Goal: Transaction & Acquisition: Obtain resource

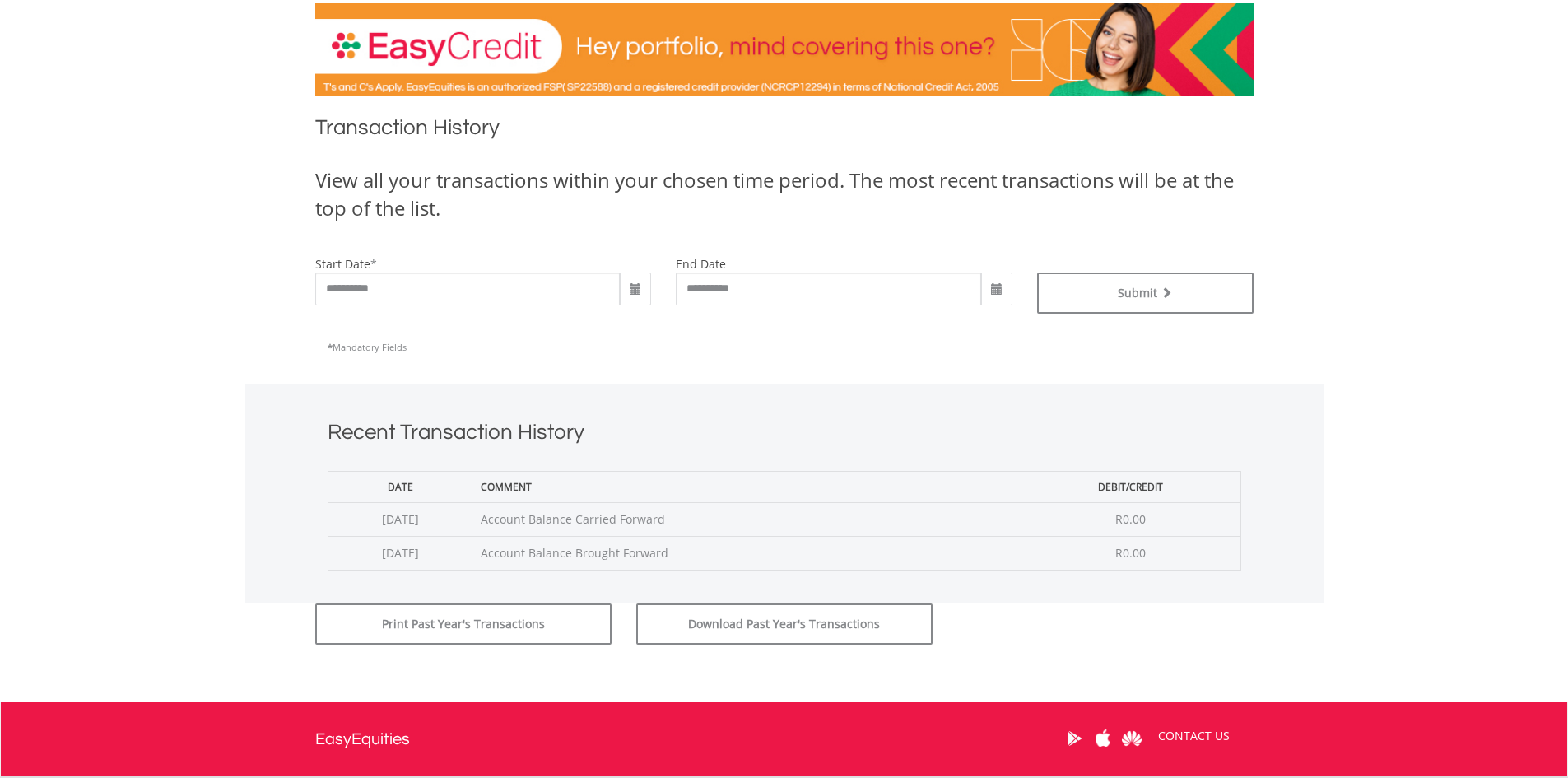
scroll to position [408, 0]
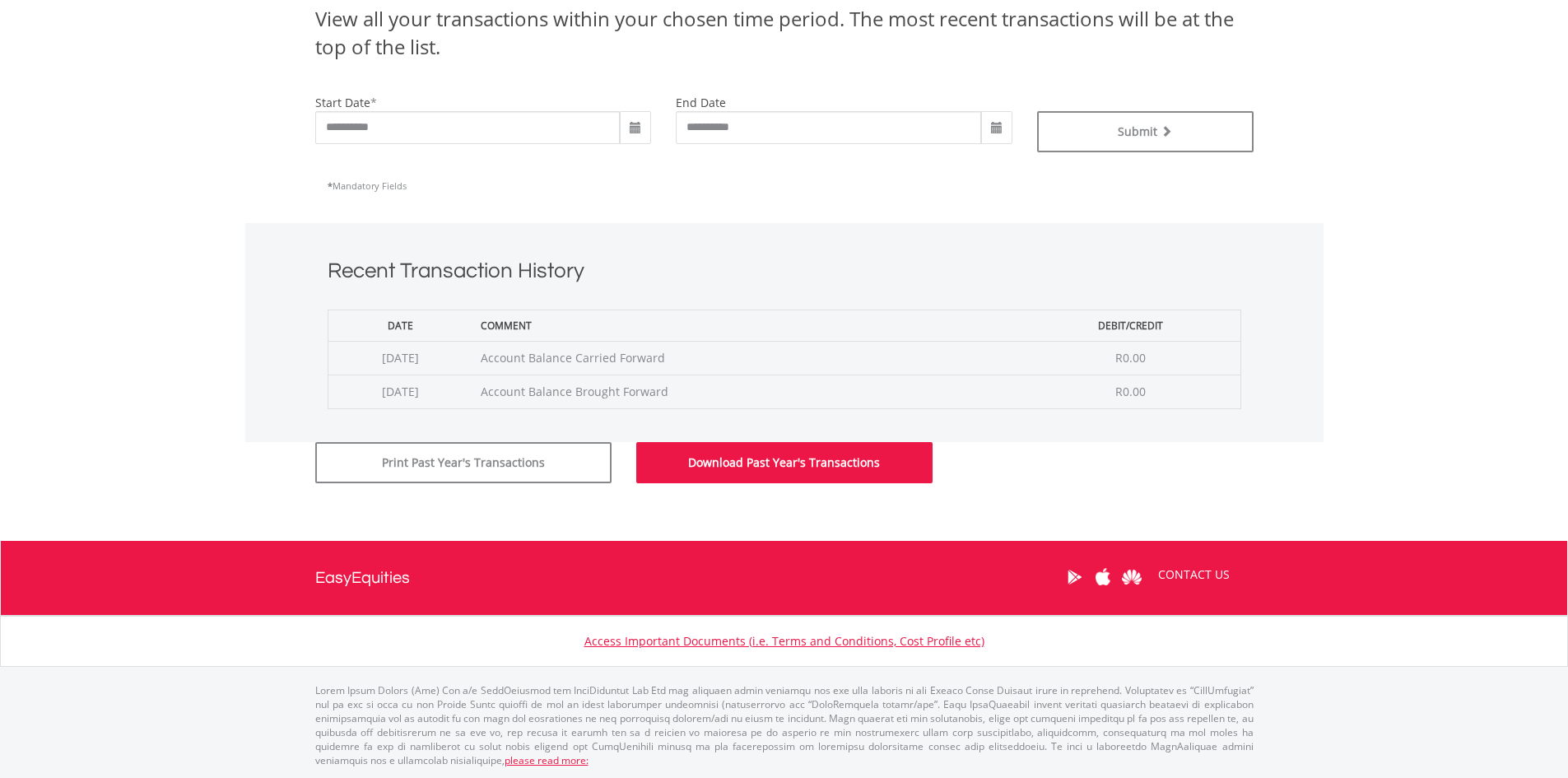
click at [771, 476] on button "Download Past Year's Transactions" at bounding box center [784, 463] width 296 height 41
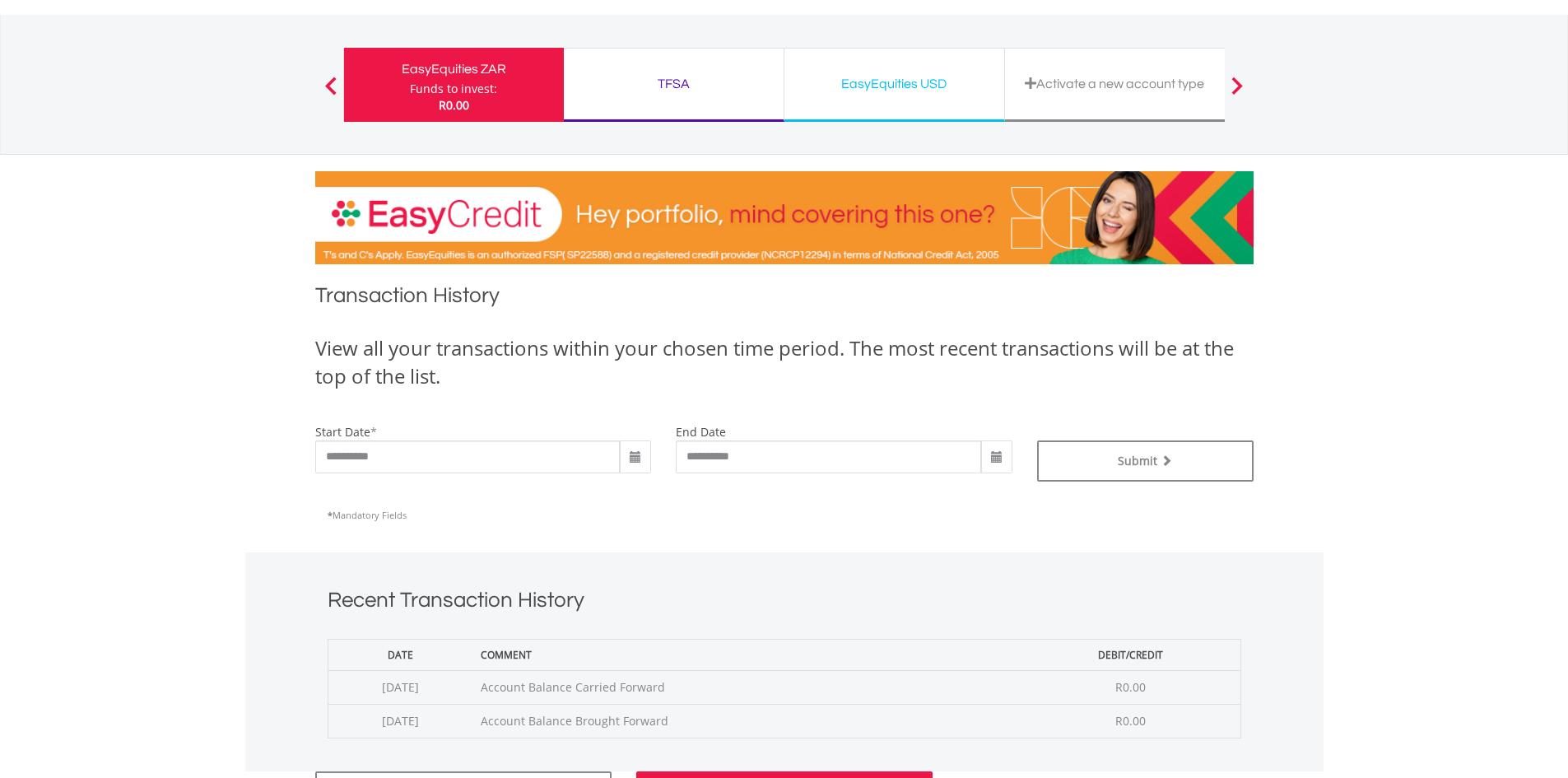
scroll to position [0, 0]
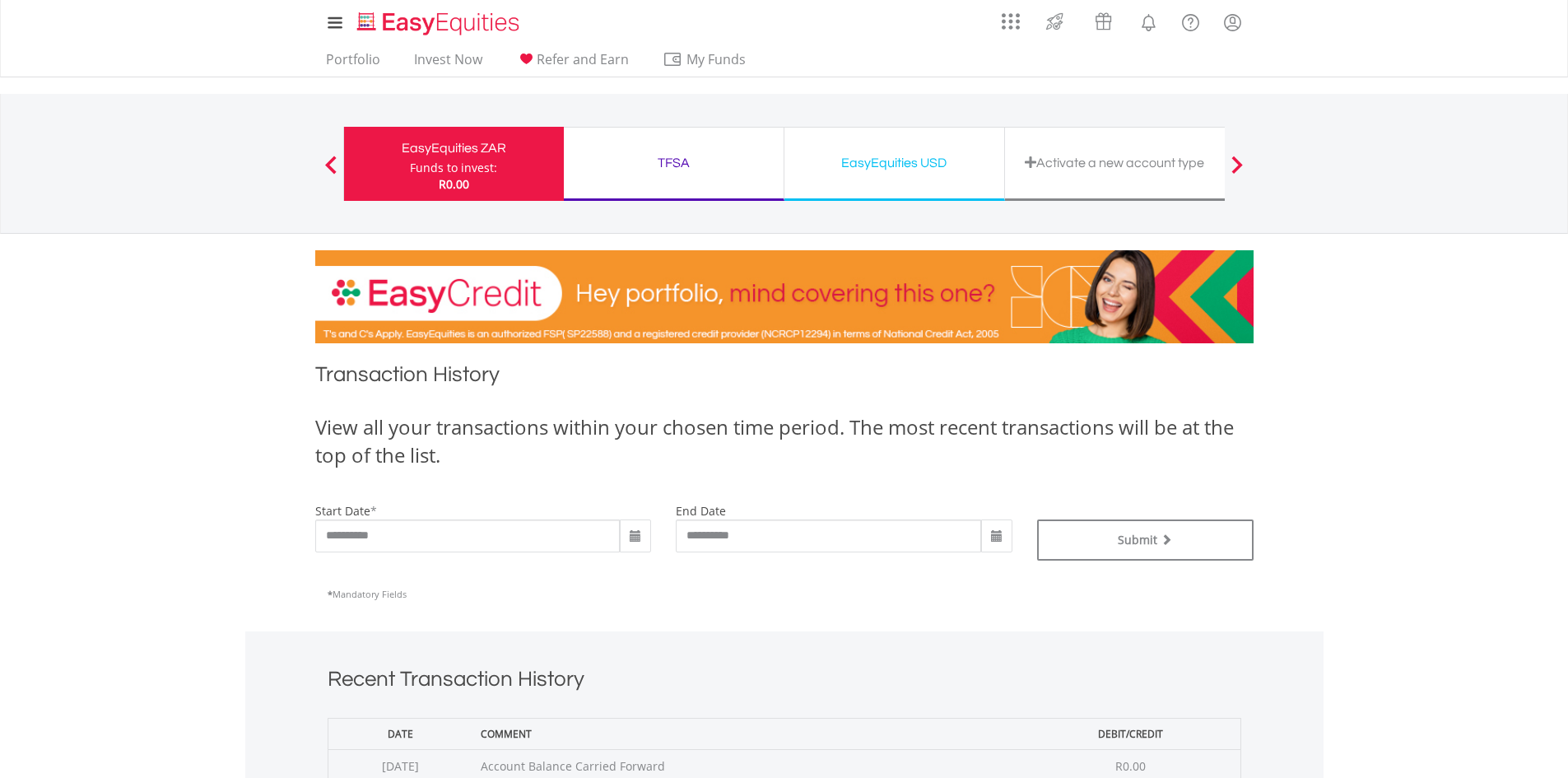
click at [656, 143] on div "TFSA Funds to invest: R0.00" at bounding box center [674, 164] width 221 height 74
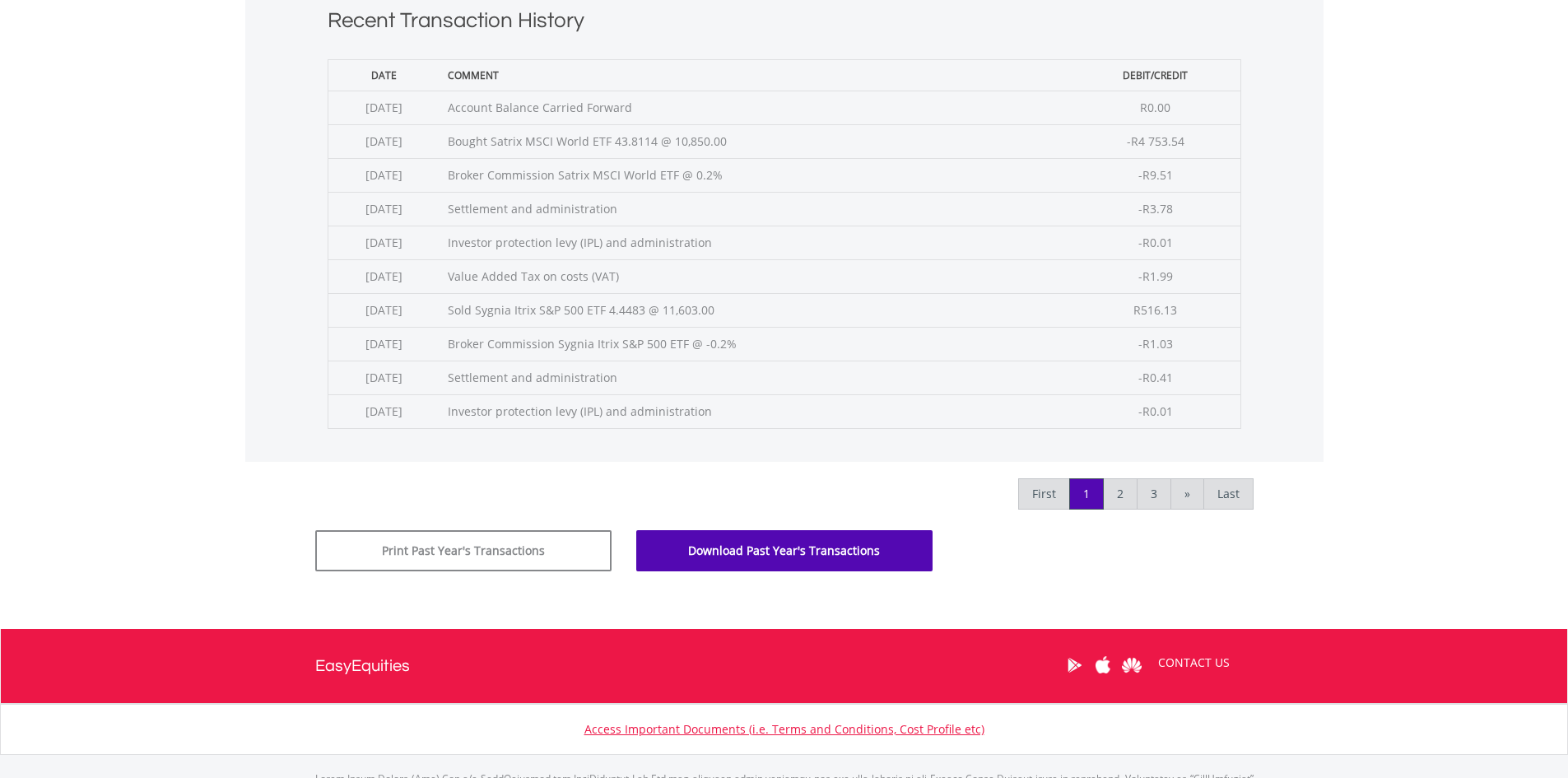
scroll to position [741, 0]
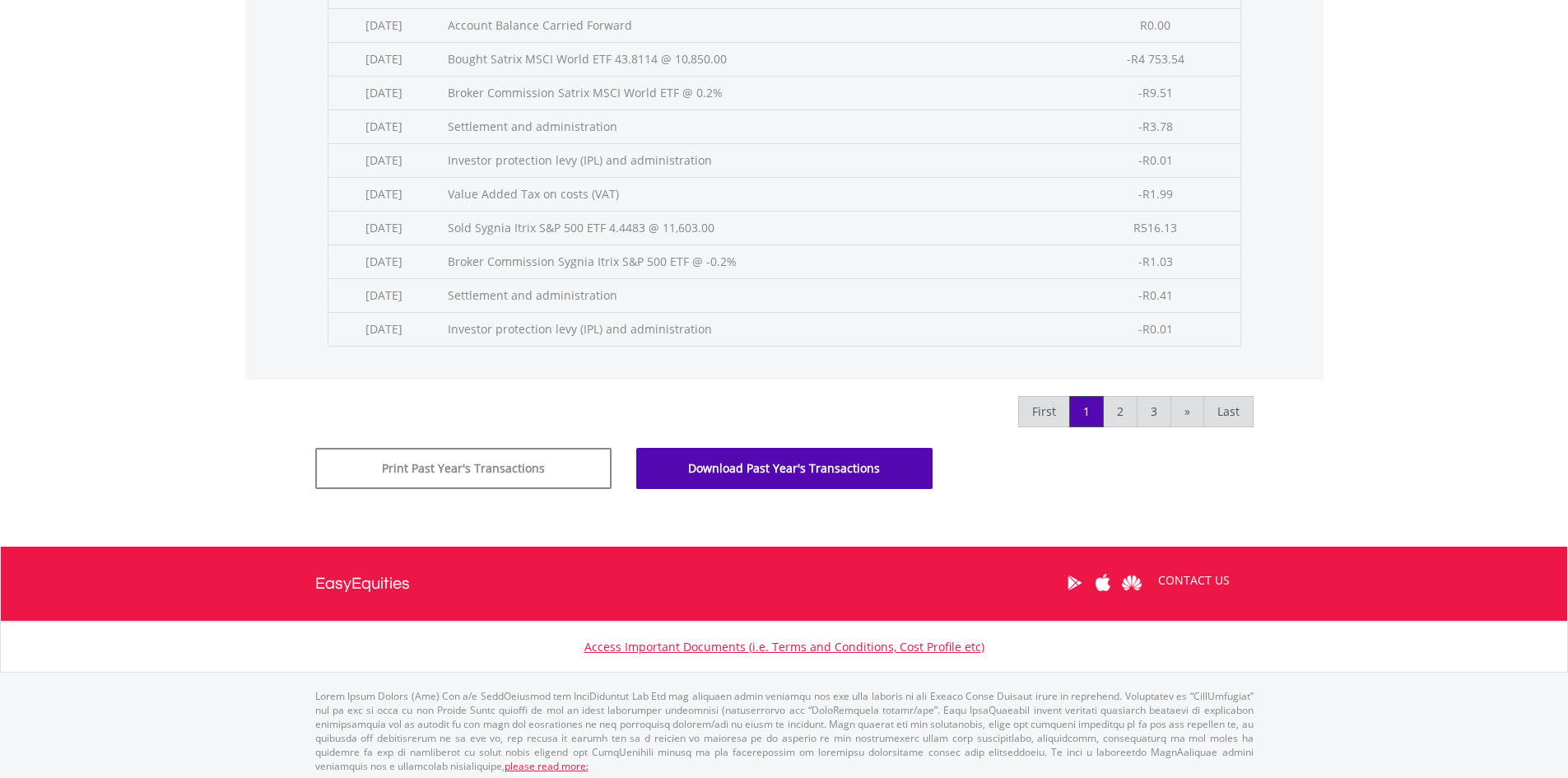
click at [712, 469] on button "Download Past Year's Transactions" at bounding box center [784, 468] width 296 height 41
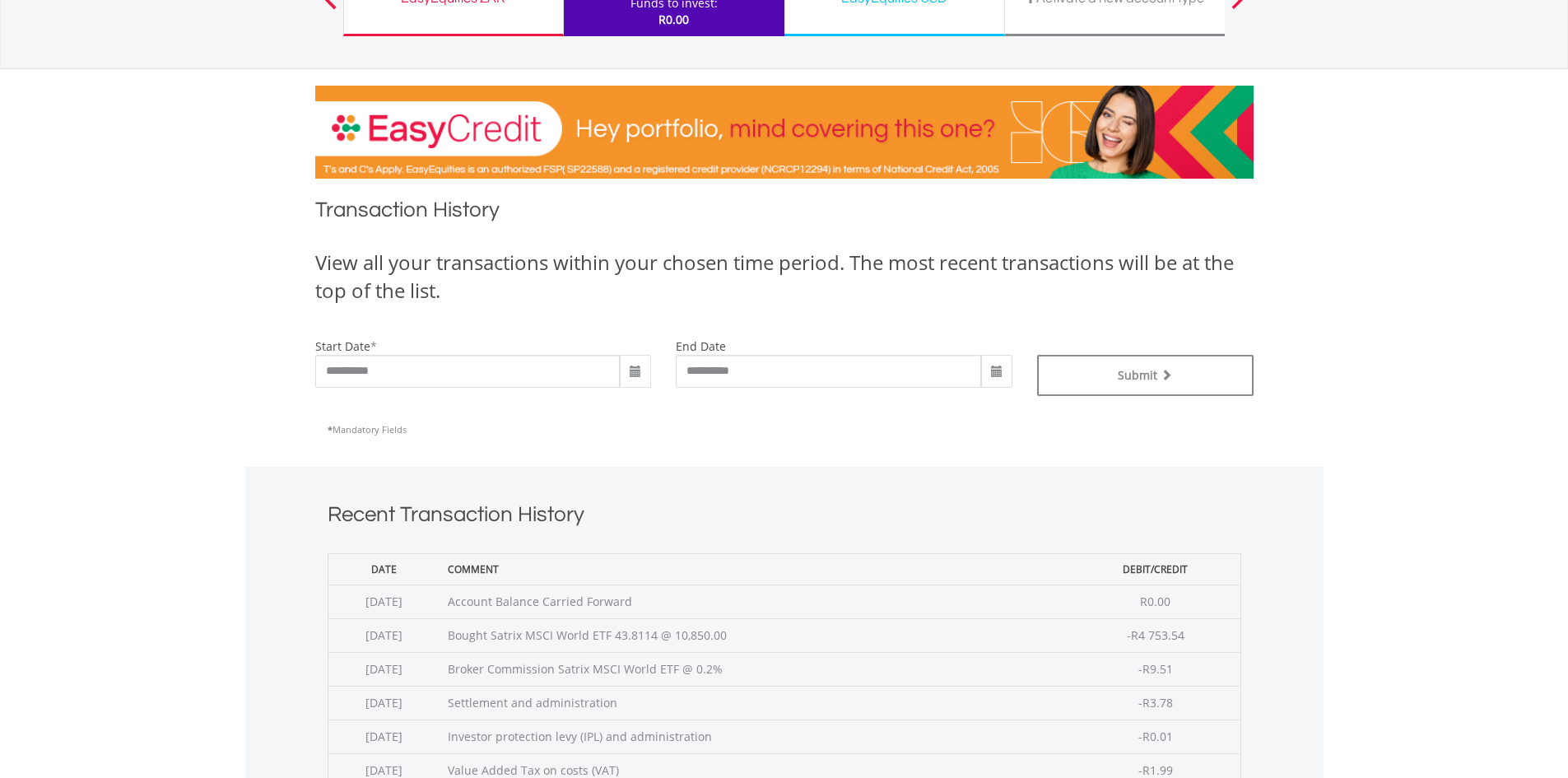
scroll to position [0, 0]
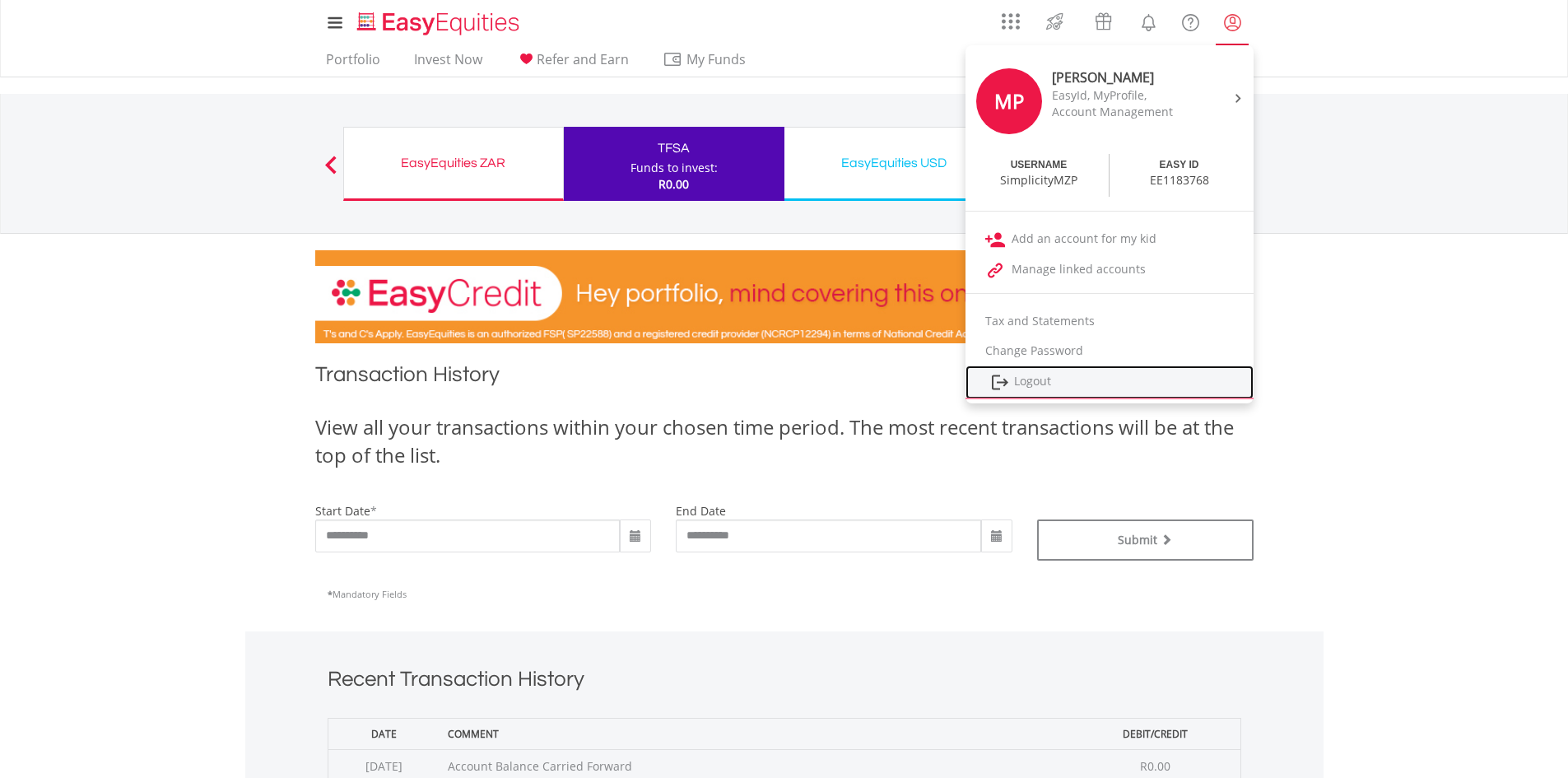
click at [1047, 377] on link "Logout" at bounding box center [1108, 383] width 288 height 34
